Goal: Register for event/course

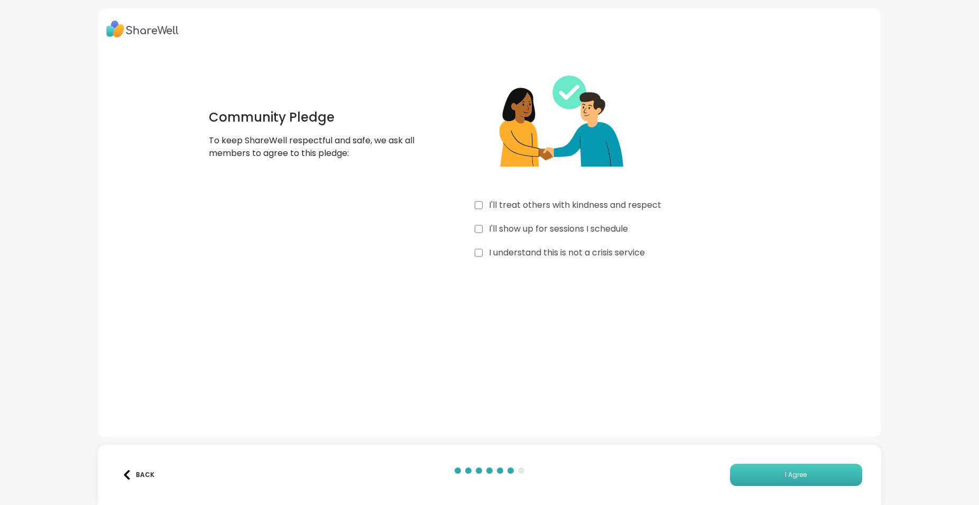
click at [798, 481] on button "I Agree" at bounding box center [796, 475] width 132 height 22
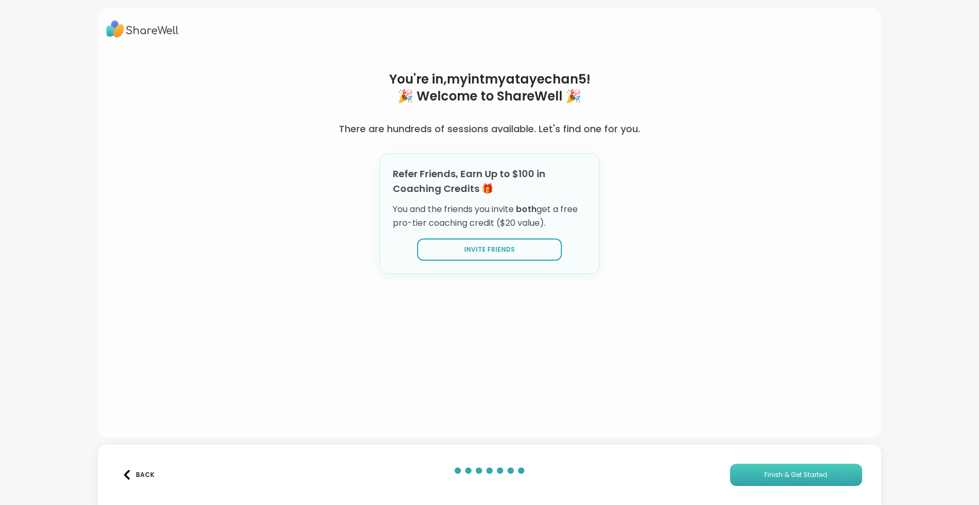
click at [781, 470] on span "Finish & Get Started" at bounding box center [796, 475] width 63 height 10
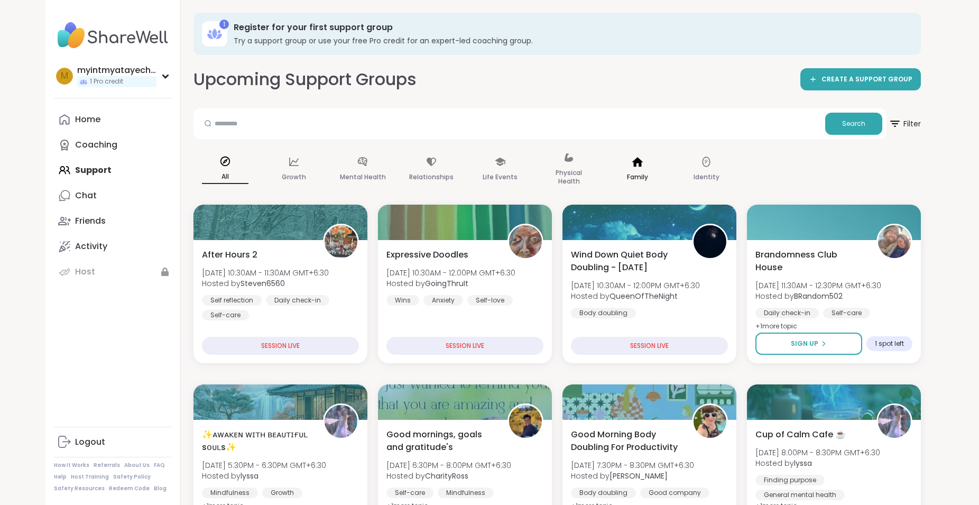
click at [645, 168] on div "Family" at bounding box center [637, 169] width 63 height 53
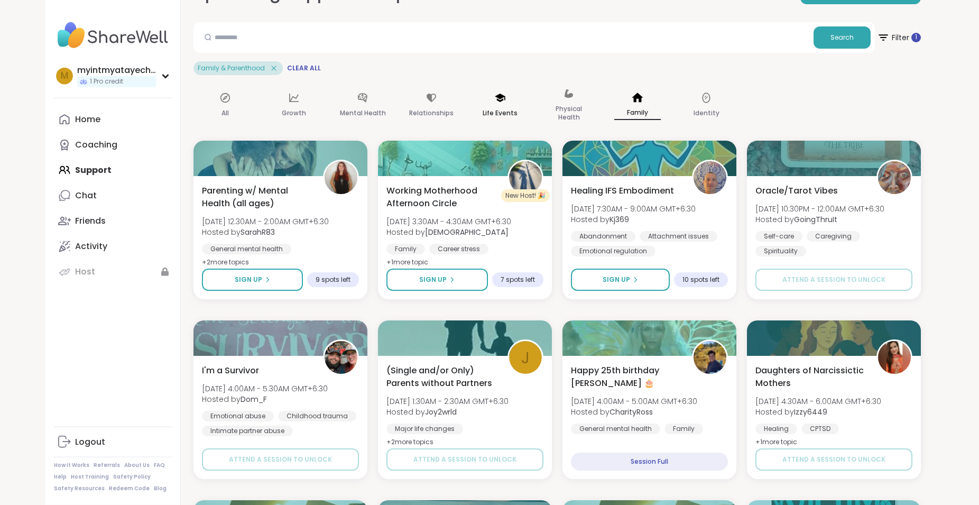
scroll to position [54, 0]
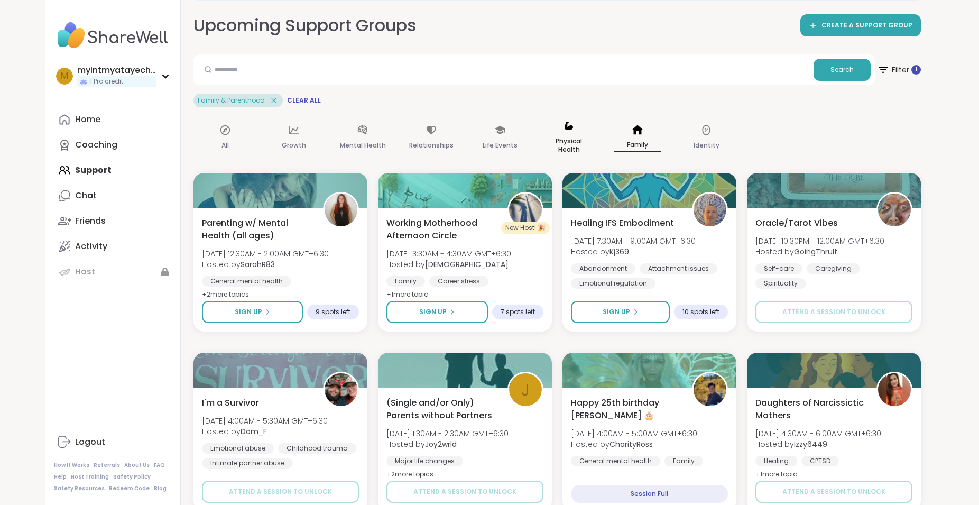
click at [562, 129] on div "Physical Health" at bounding box center [568, 138] width 63 height 53
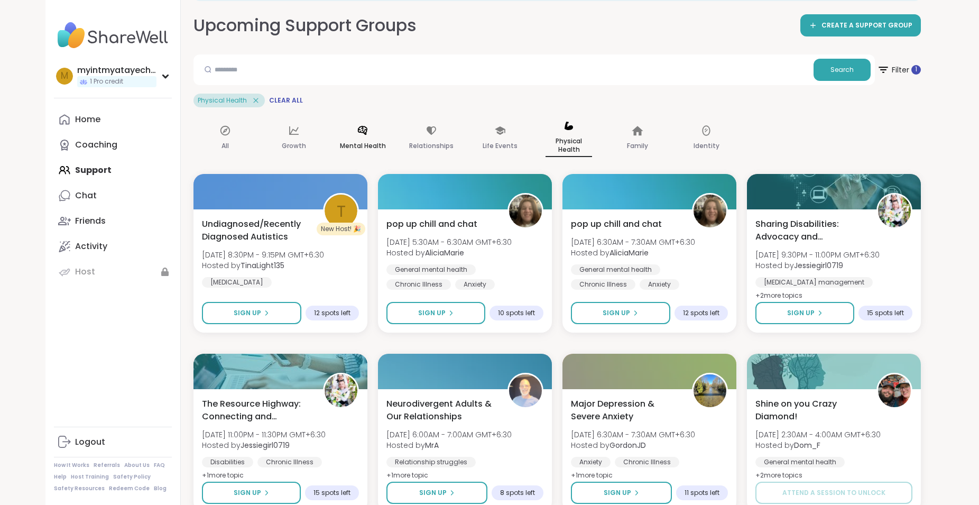
click at [351, 134] on div "Mental Health" at bounding box center [362, 139] width 63 height 54
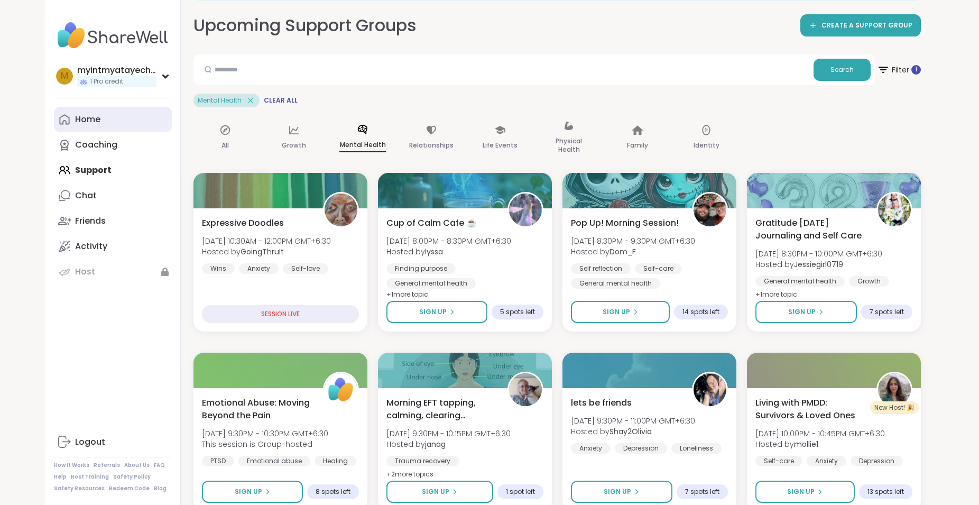
click at [117, 119] on link "Home" at bounding box center [113, 119] width 118 height 25
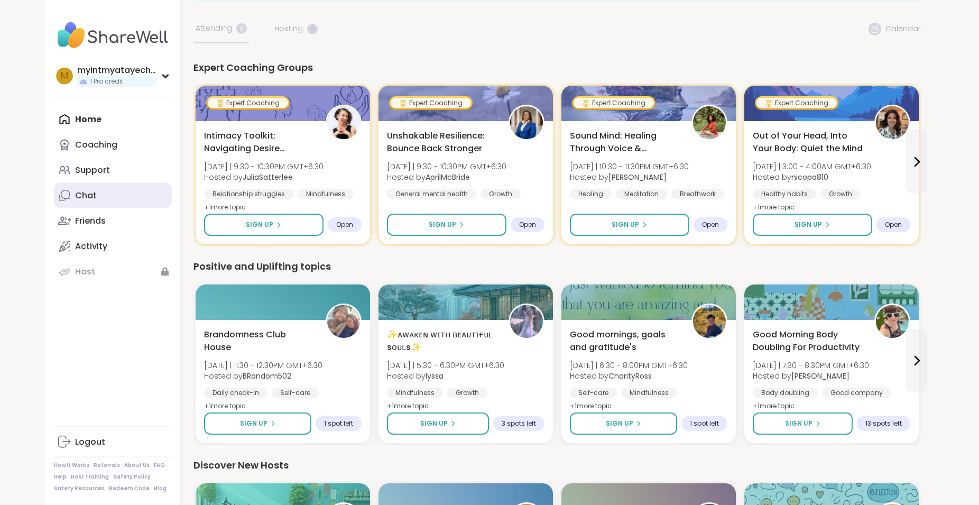
scroll to position [54, 0]
click at [157, 74] on div "m myintmyatayechan5 1 Pro credit" at bounding box center [113, 75] width 118 height 27
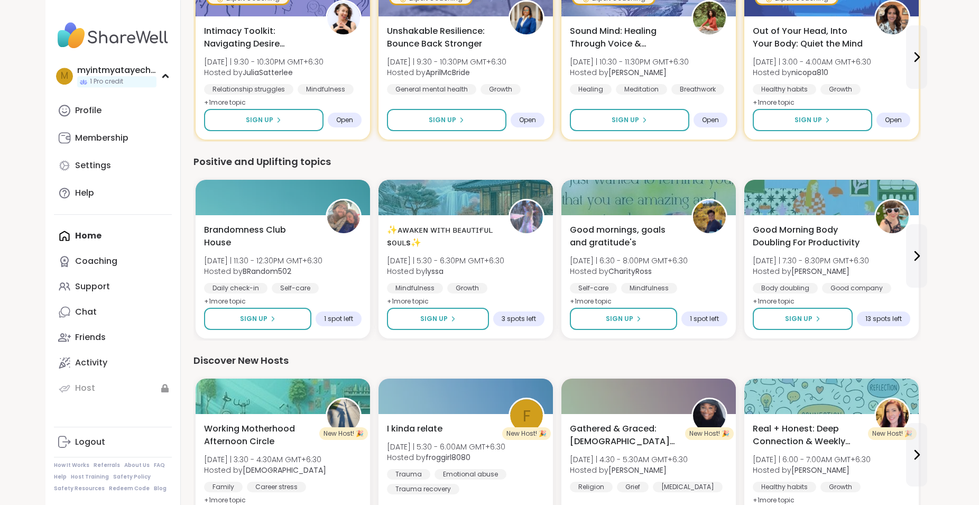
scroll to position [162, 0]
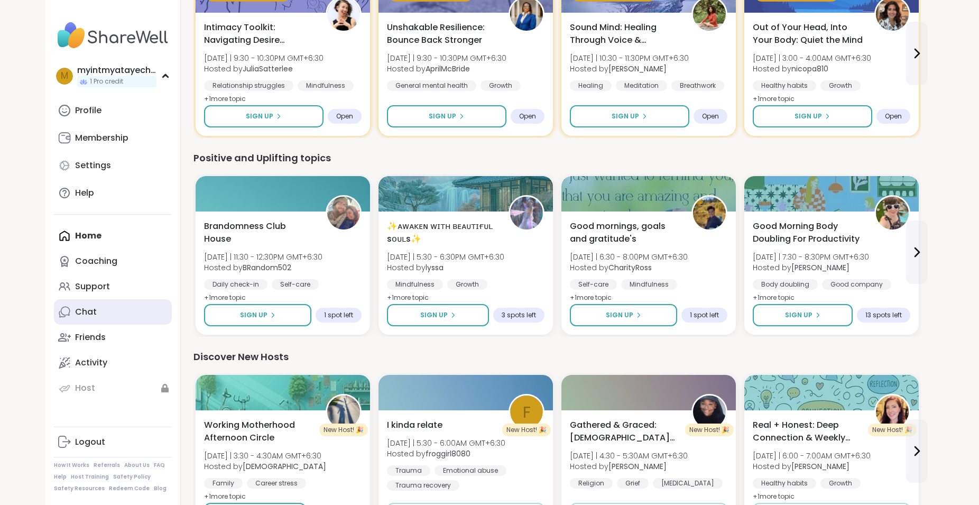
click at [112, 316] on link "Chat" at bounding box center [113, 311] width 118 height 25
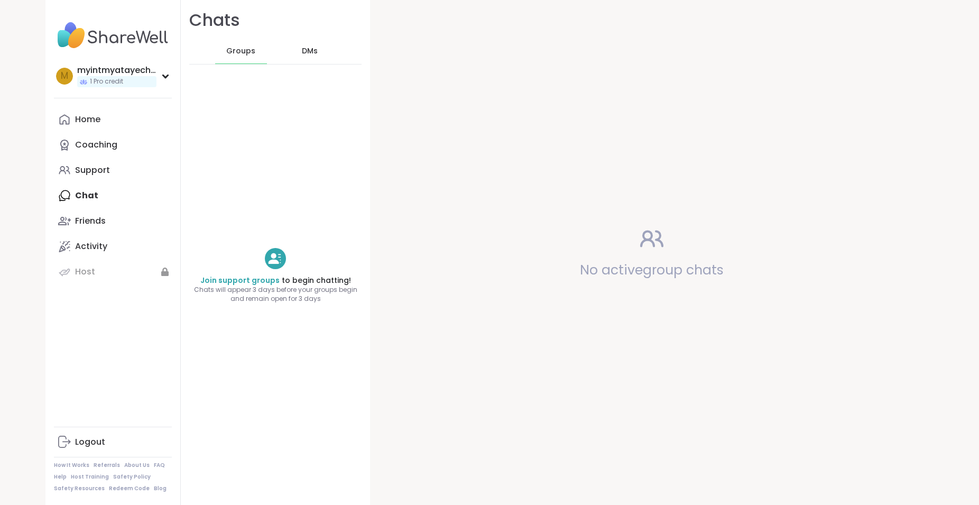
click at [310, 43] on div "DMs" at bounding box center [310, 51] width 52 height 25
click at [250, 51] on span "Groups" at bounding box center [240, 51] width 29 height 11
click at [80, 165] on div "Support" at bounding box center [92, 170] width 35 height 12
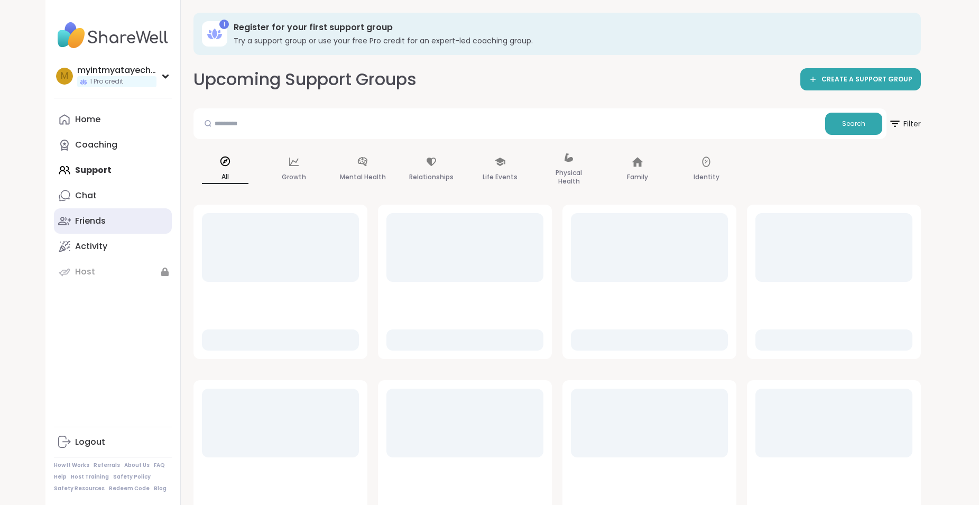
click at [94, 218] on div "Friends" at bounding box center [90, 221] width 31 height 12
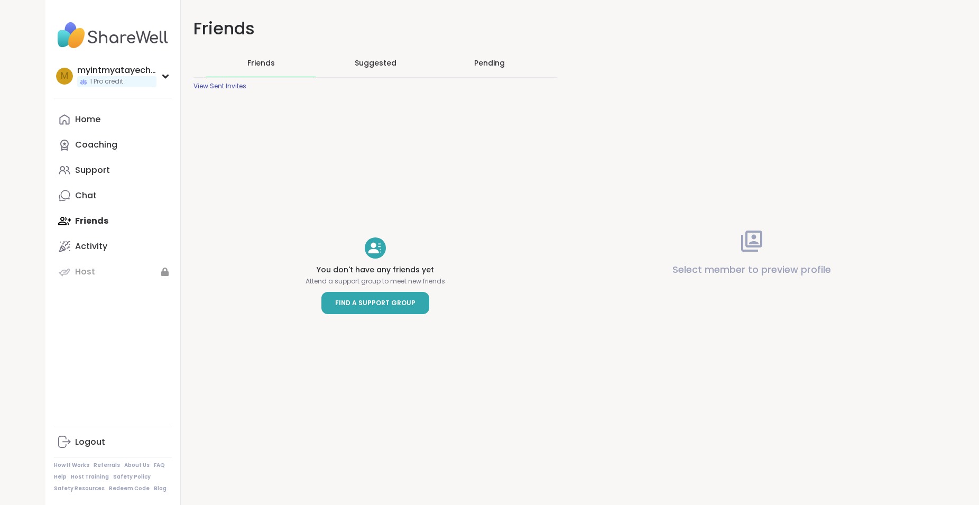
click at [345, 300] on span "Find a Support Group" at bounding box center [375, 303] width 80 height 11
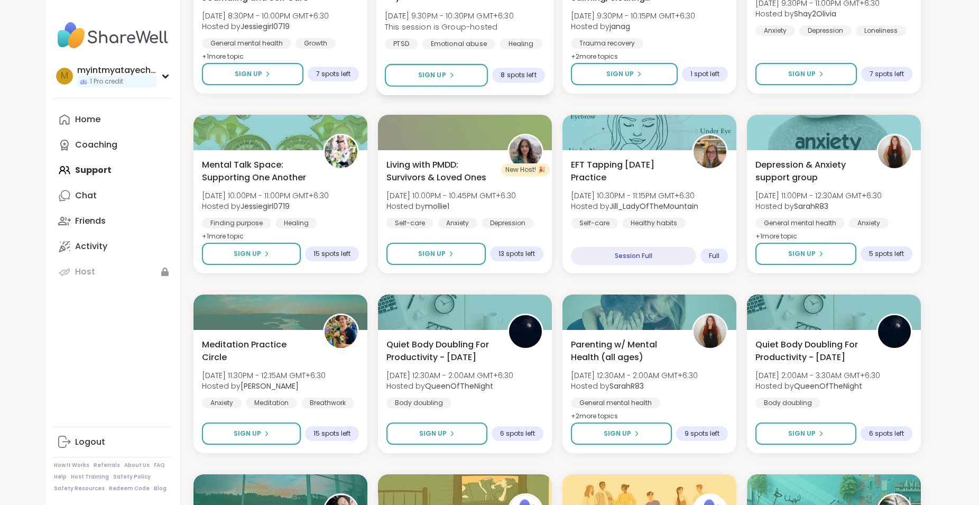
scroll to position [863, 0]
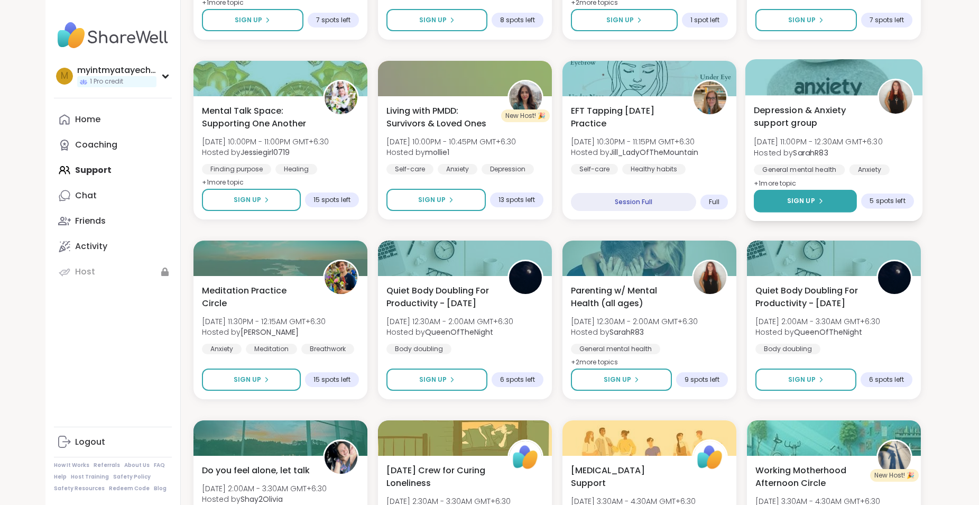
click at [816, 195] on button "Sign Up" at bounding box center [805, 201] width 103 height 23
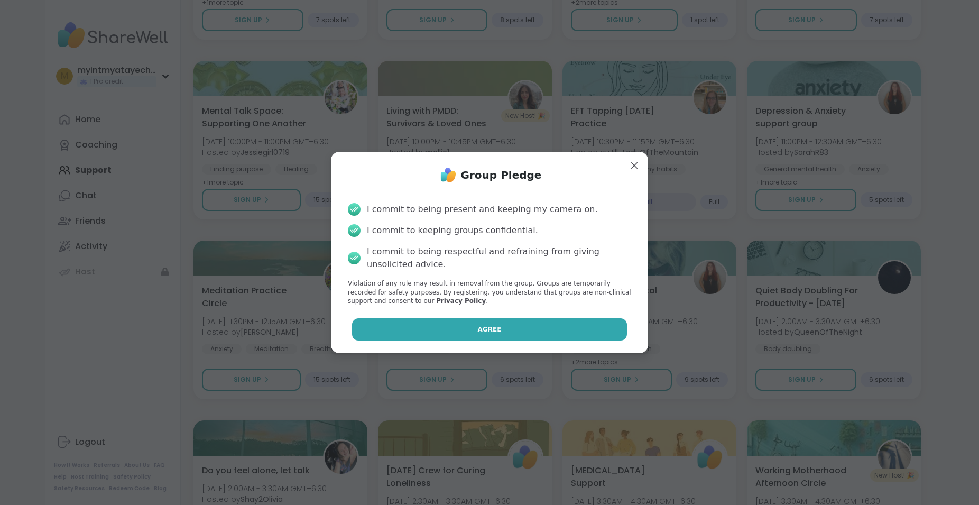
click at [490, 325] on span "Agree" at bounding box center [490, 330] width 24 height 10
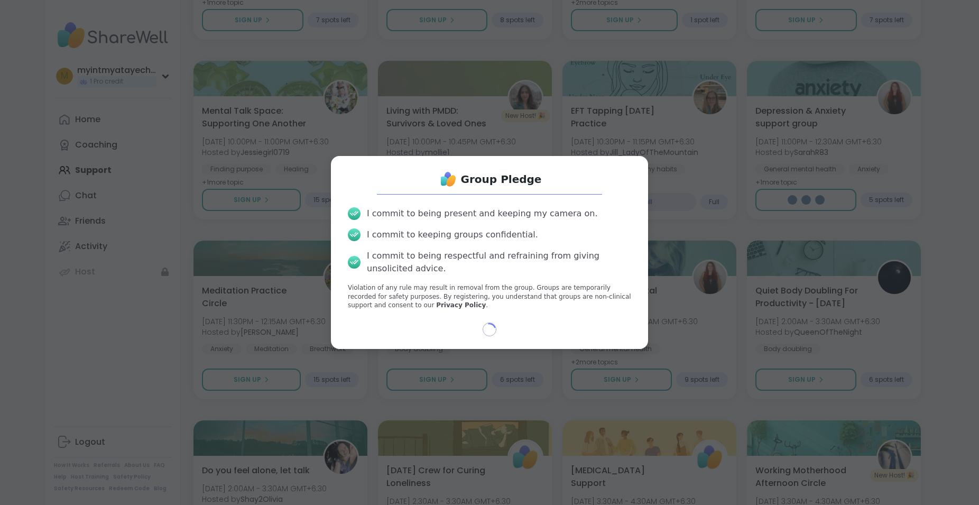
select select "**"
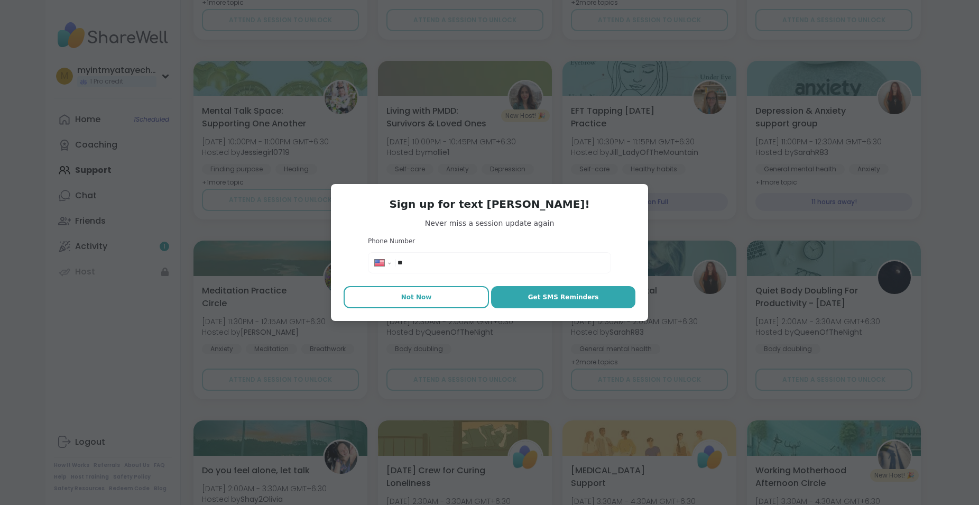
click at [426, 300] on span "Not Now" at bounding box center [416, 297] width 31 height 10
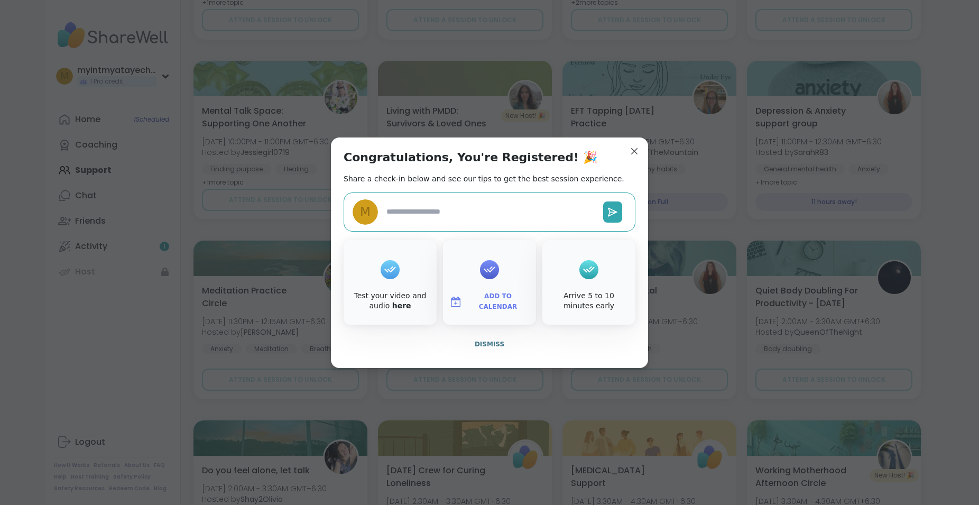
click at [431, 214] on textarea at bounding box center [490, 212] width 217 height 20
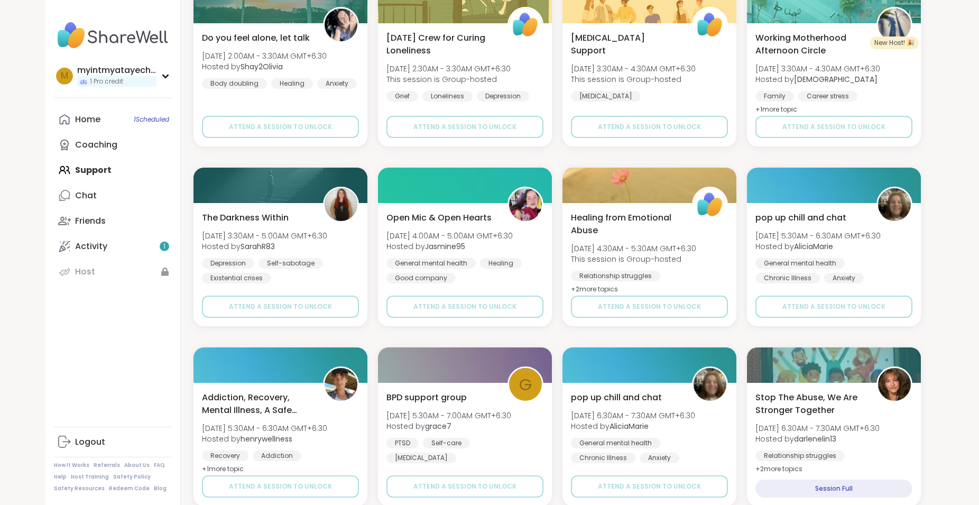
scroll to position [1340, 0]
